Goal: Task Accomplishment & Management: Manage account settings

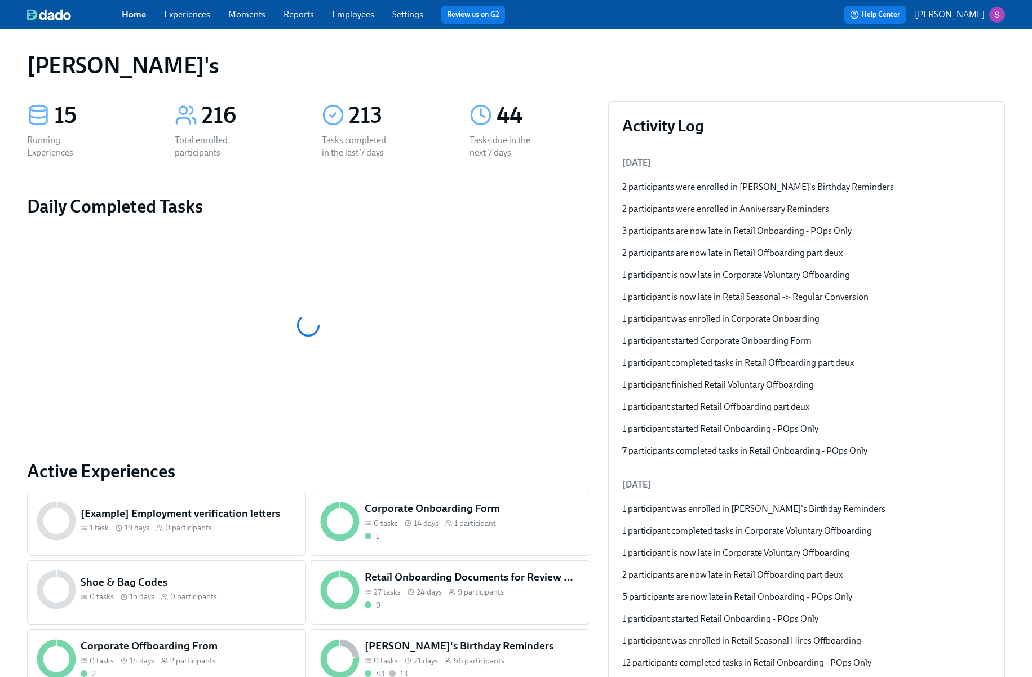
click at [201, 20] on span "Experiences" at bounding box center [187, 14] width 46 height 12
click at [188, 12] on link "Experiences" at bounding box center [187, 14] width 46 height 11
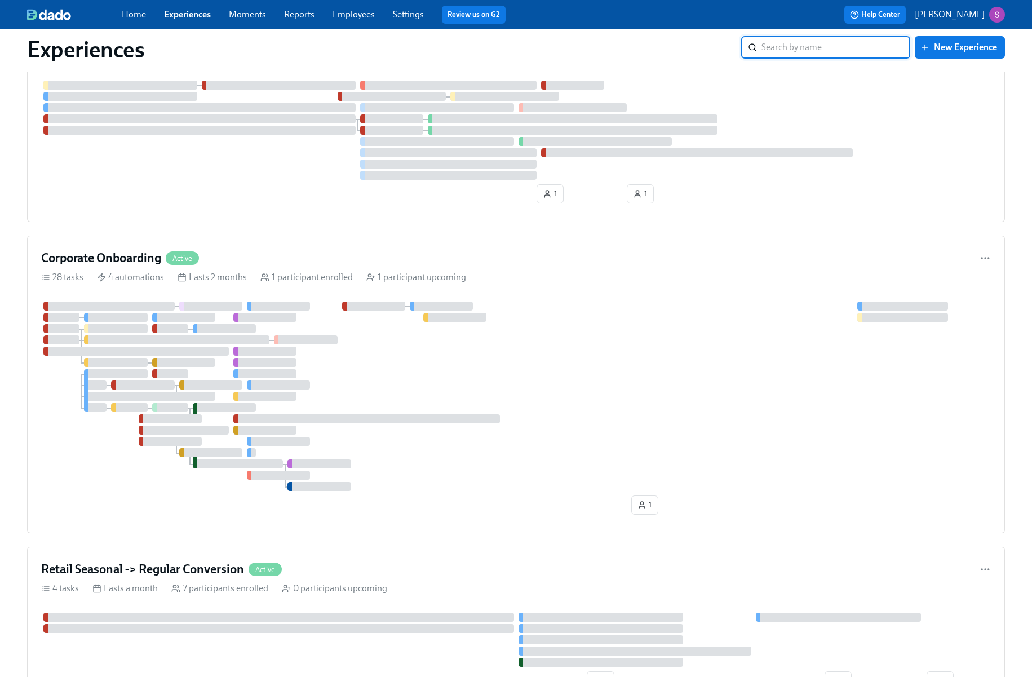
scroll to position [1108, 0]
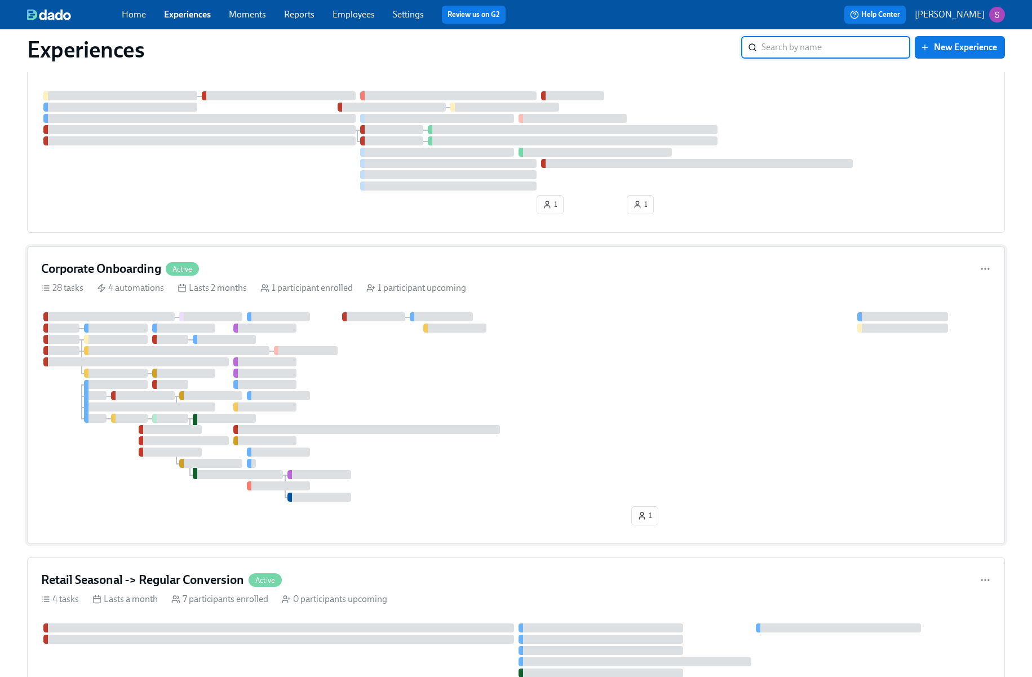
click at [307, 278] on div "Corporate Onboarding Active 28 tasks 4 automations Lasts 2 months 1 participant…" at bounding box center [516, 395] width 978 height 298
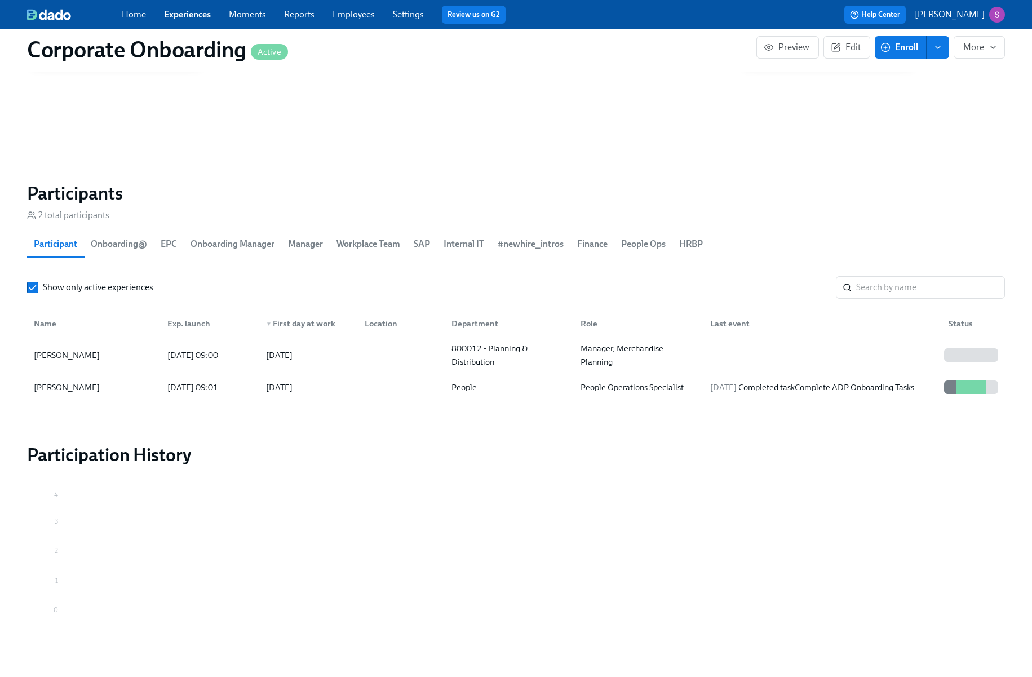
scroll to position [1107, 0]
click at [329, 355] on div "[DATE]" at bounding box center [306, 354] width 99 height 23
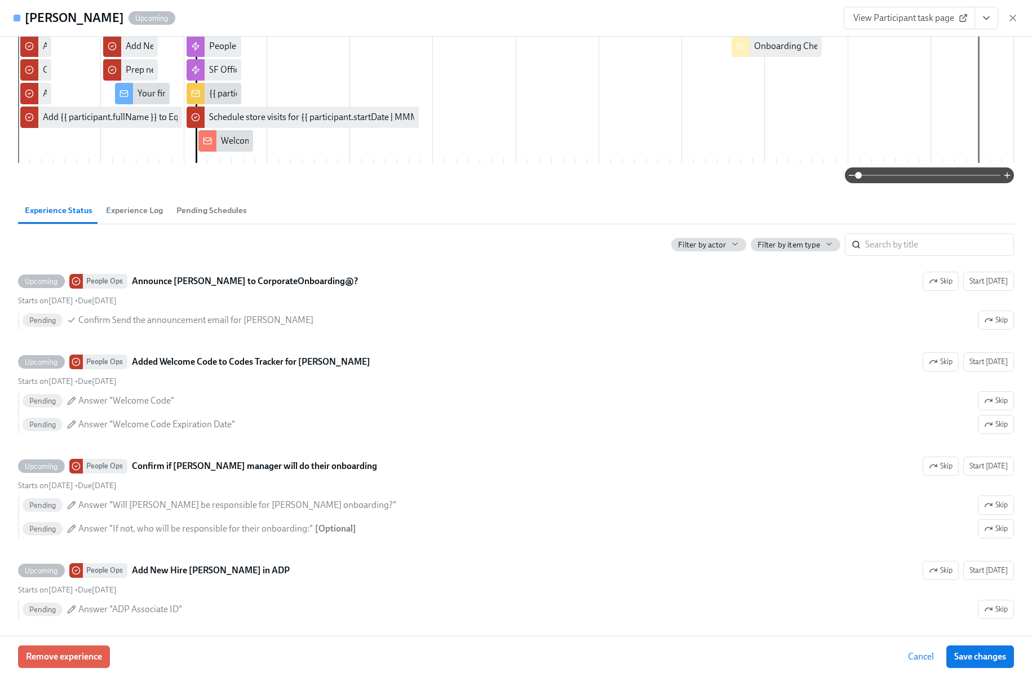
scroll to position [251, 0]
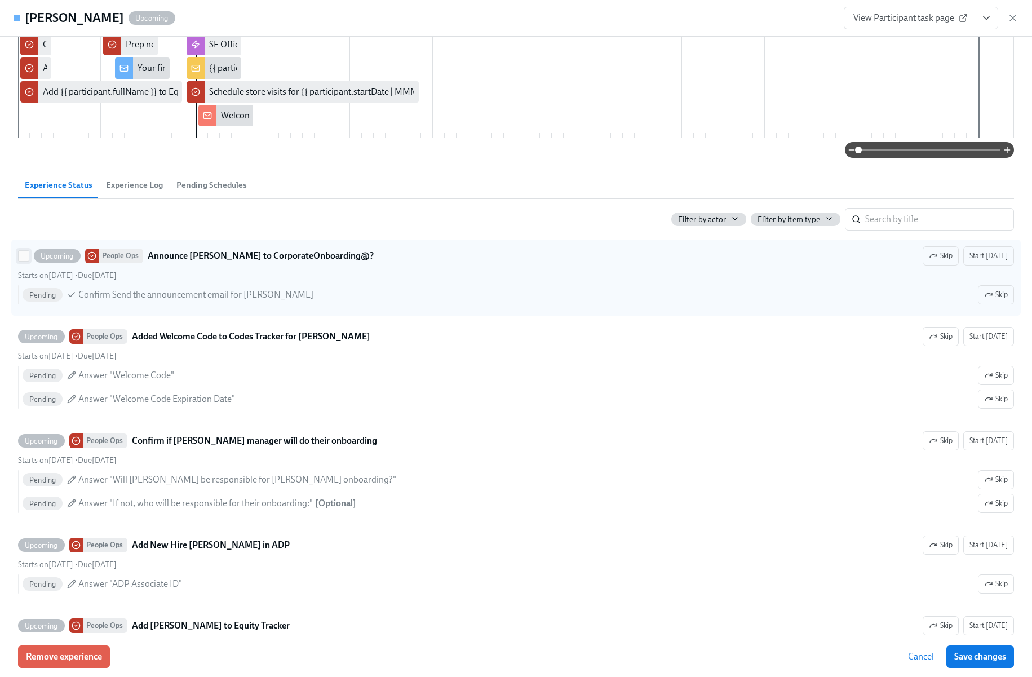
click at [22, 259] on input "Upcoming People Ops Announce [PERSON_NAME] to CorporateOnboarding@? Skip Start …" at bounding box center [24, 256] width 10 height 10
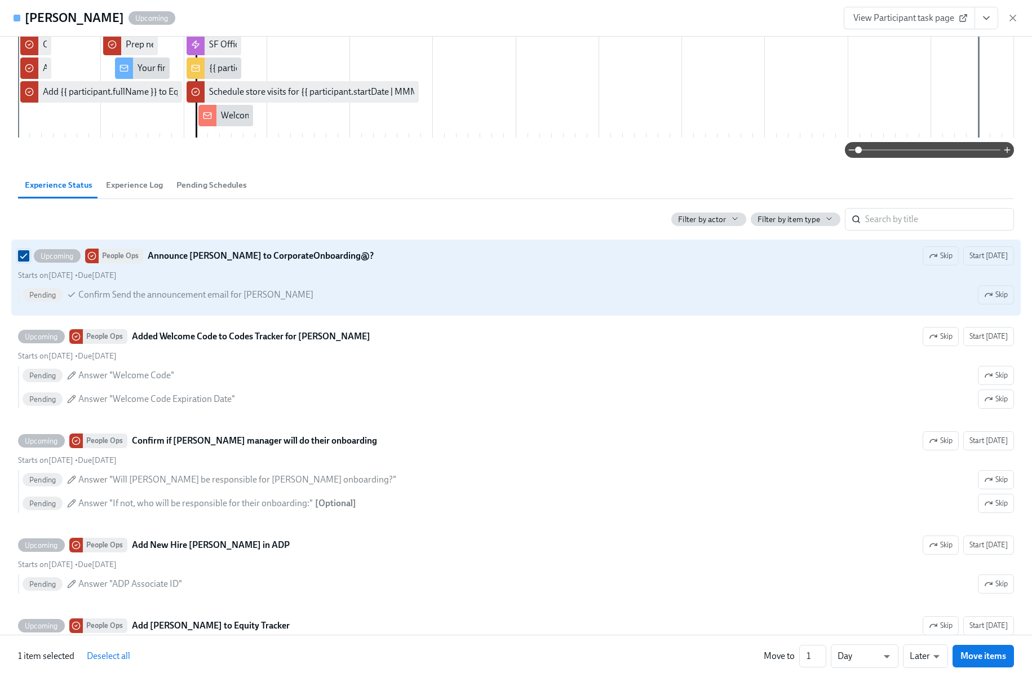
click at [23, 256] on input "Upcoming People Ops Announce [PERSON_NAME] to CorporateOnboarding@? Skip Start …" at bounding box center [24, 256] width 10 height 10
checkbox input "false"
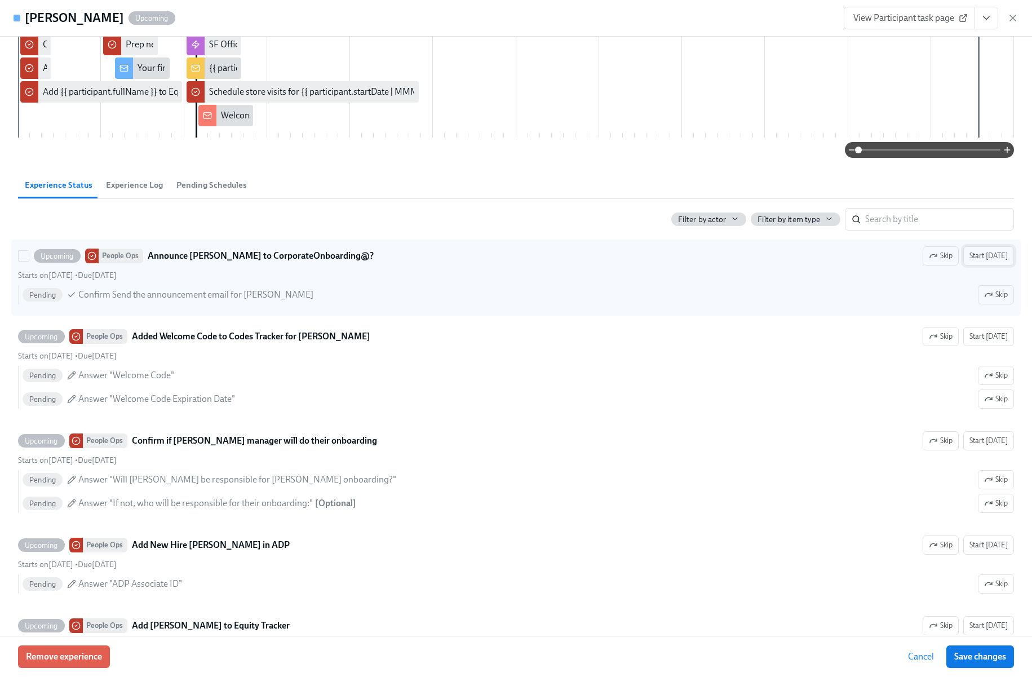
click at [989, 258] on span "Start [DATE]" at bounding box center [989, 255] width 38 height 11
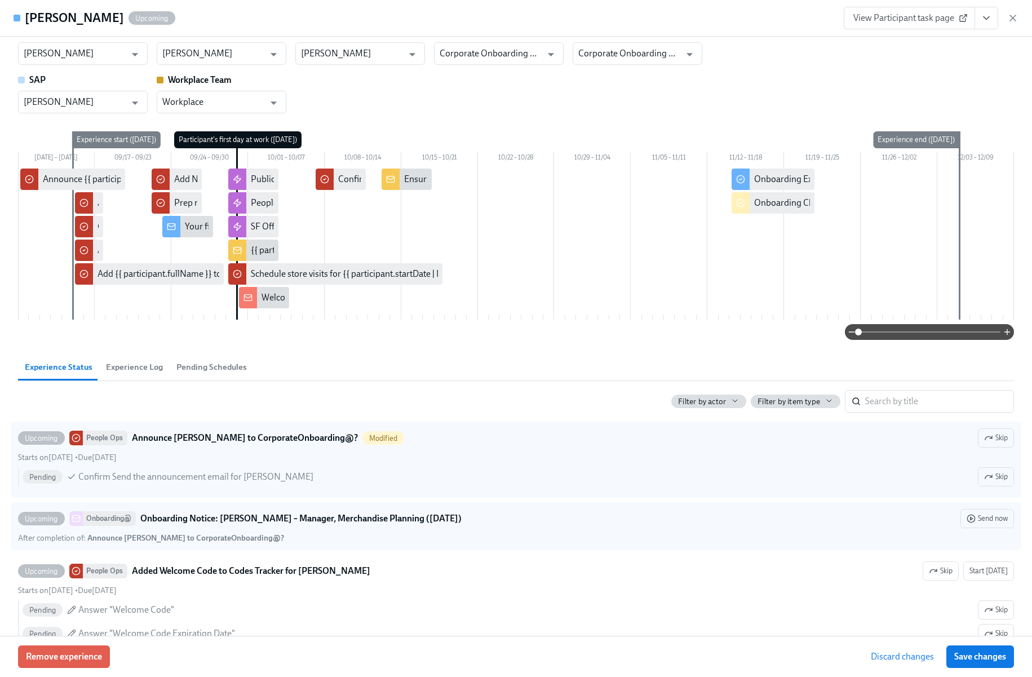
scroll to position [70, 0]
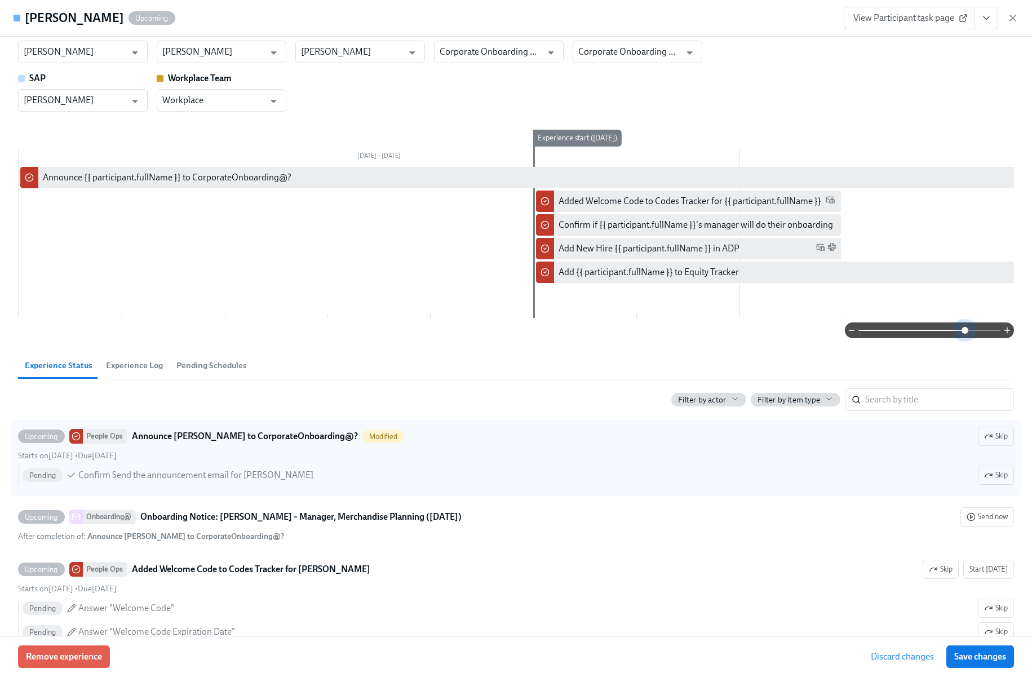
drag, startPoint x: 859, startPoint y: 331, endPoint x: 966, endPoint y: 319, distance: 107.2
click at [966, 319] on div "First day at work [DATE] 09:00 AM PDT ​ #newhire_intros Manager [PERSON_NAME] ​…" at bounding box center [516, 156] width 996 height 363
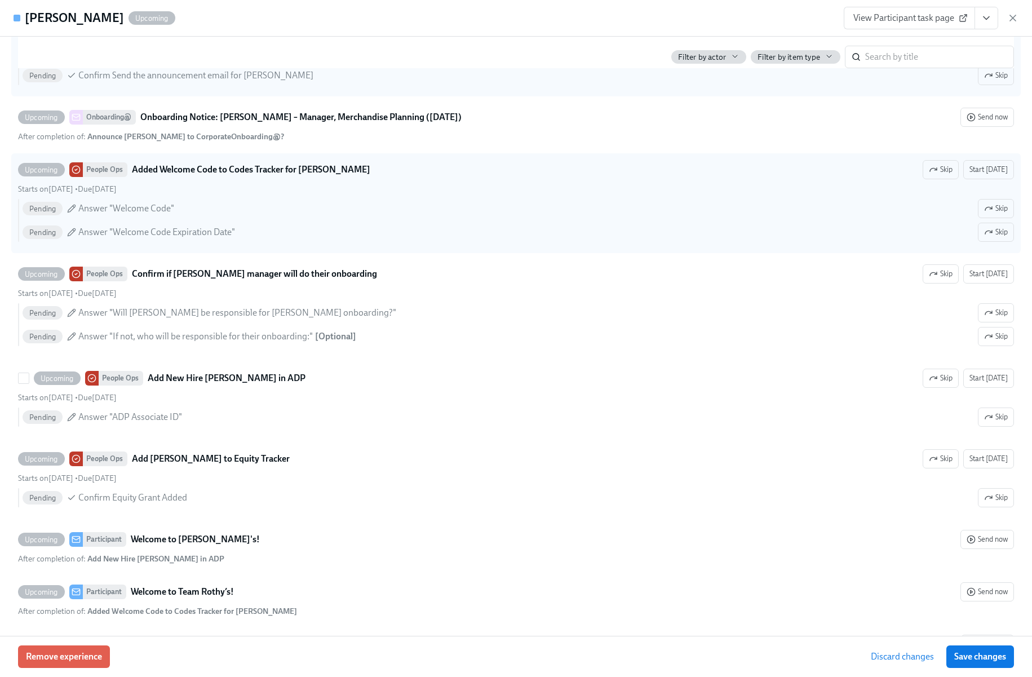
scroll to position [473, 0]
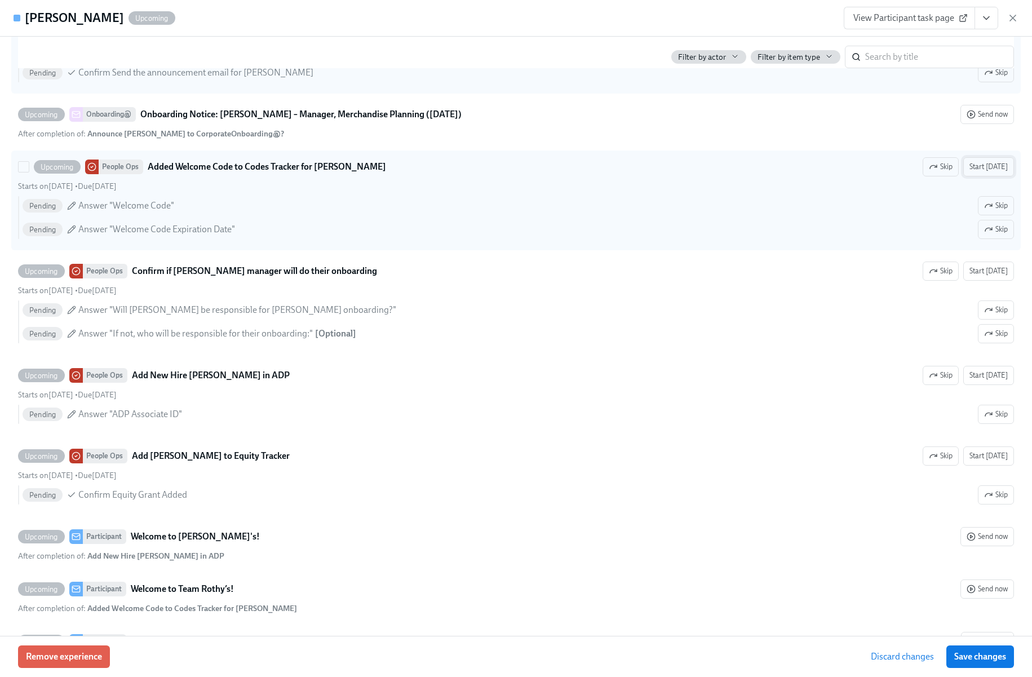
click at [1001, 170] on span "Start [DATE]" at bounding box center [989, 166] width 38 height 11
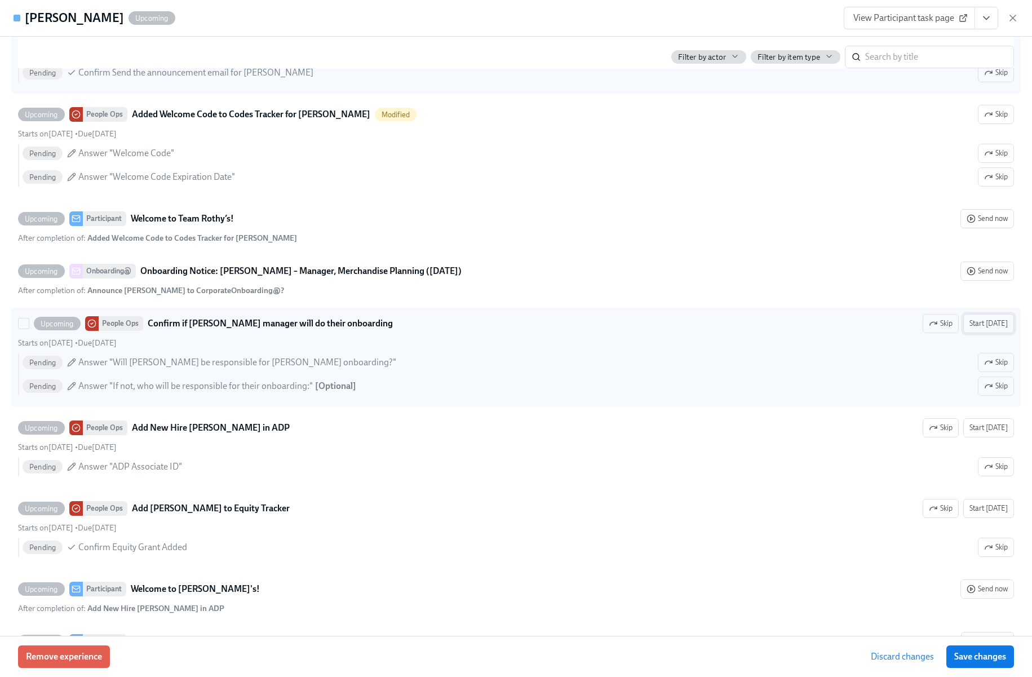
click at [996, 323] on span "Start [DATE]" at bounding box center [989, 323] width 38 height 11
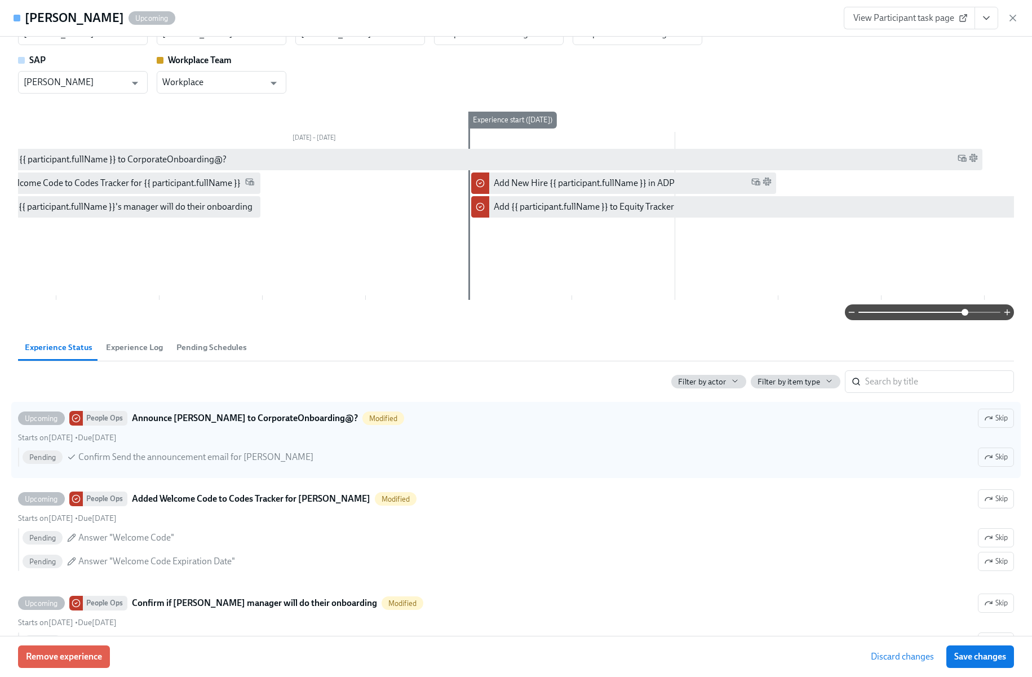
scroll to position [0, 0]
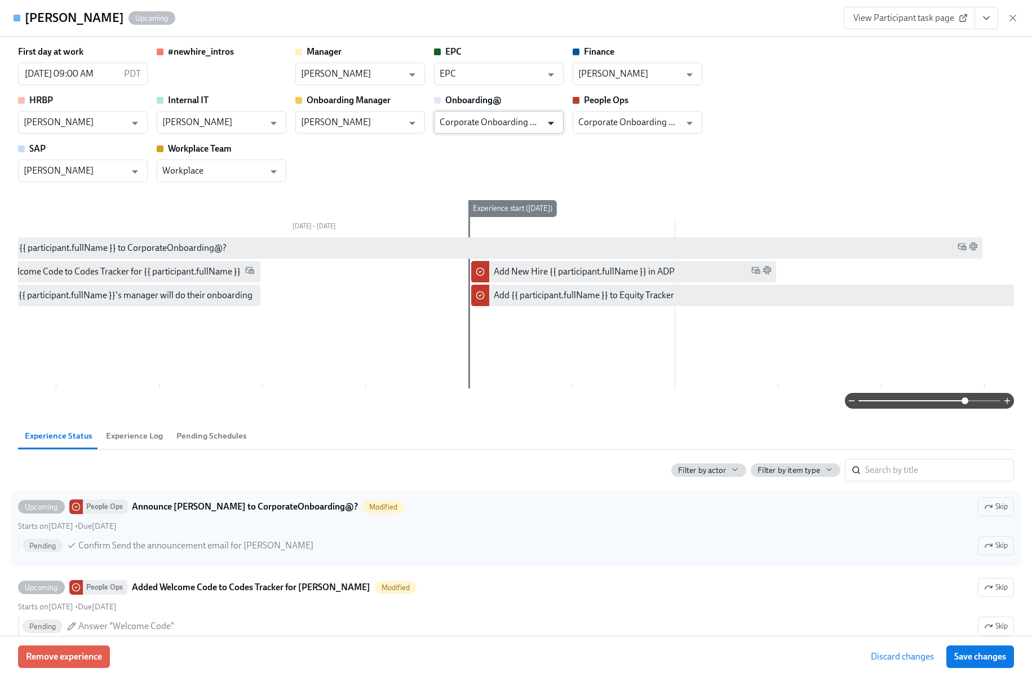
click at [550, 121] on icon "Open" at bounding box center [550, 123] width 15 height 15
click at [729, 89] on div "First day at work [DATE] 09:00 AM PDT ​ #newhire_intros Manager [PERSON_NAME] ​…" at bounding box center [516, 114] width 996 height 136
click at [696, 123] on icon "Open" at bounding box center [689, 123] width 15 height 15
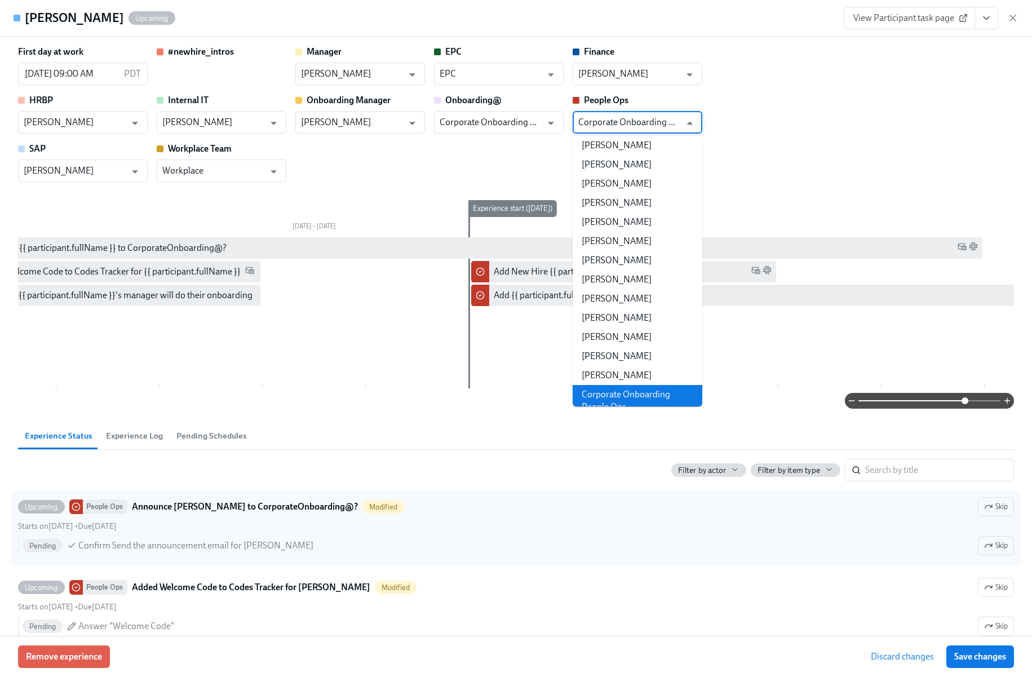
click at [753, 101] on div "First day at work [DATE] 09:00 AM PDT ​ #newhire_intros Manager [PERSON_NAME] ​…" at bounding box center [516, 114] width 996 height 136
